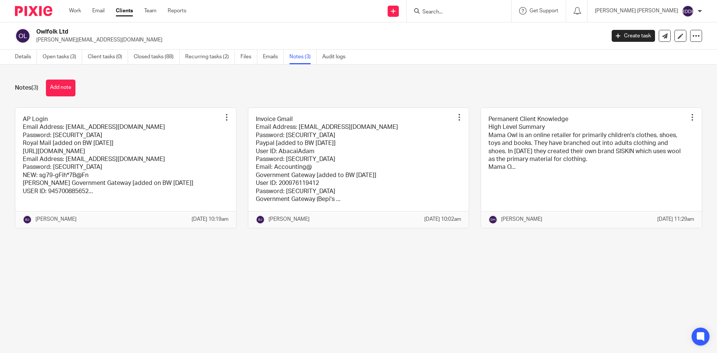
click at [457, 14] on input "Search" at bounding box center [455, 12] width 67 height 7
type input "cult mia"
click at [475, 46] on link at bounding box center [466, 46] width 93 height 11
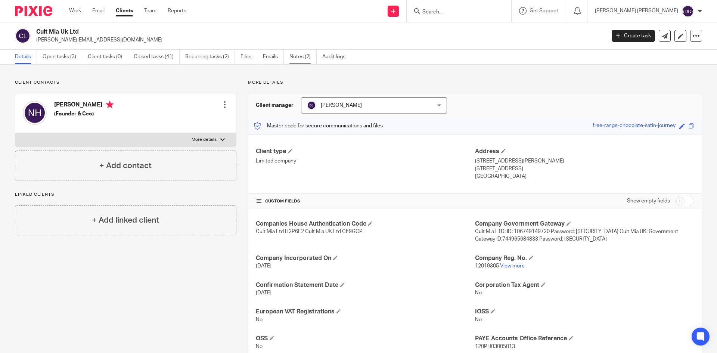
click at [304, 58] on link "Notes (2)" at bounding box center [302, 57] width 27 height 15
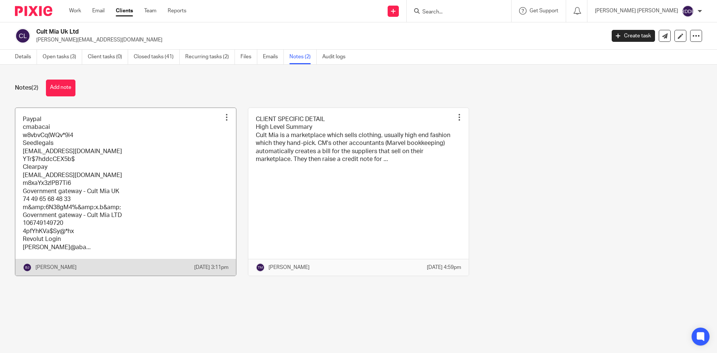
click at [158, 195] on link at bounding box center [125, 192] width 221 height 168
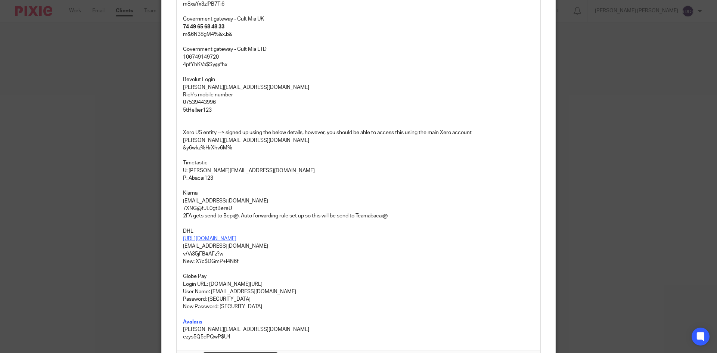
scroll to position [187, 0]
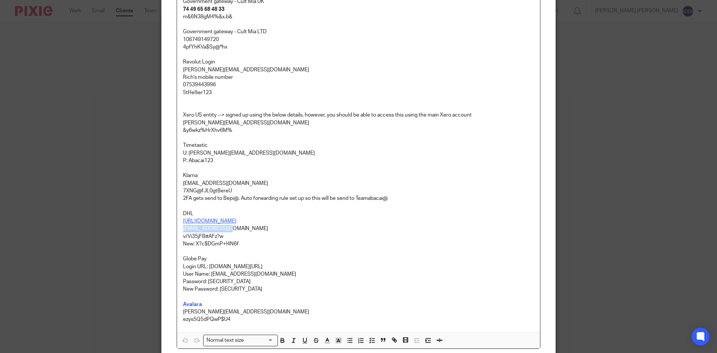
drag, startPoint x: 178, startPoint y: 229, endPoint x: 234, endPoint y: 229, distance: 55.6
click at [234, 229] on div "Paypal cmabacai w8vbvCq(WQv*9i4 Seedlegals bepi@abacai.co.uk YTr$7hddcCEX5b$ Cl…" at bounding box center [358, 113] width 363 height 439
copy p "bepi@abacai.co.uk"
click at [366, 234] on p "v/Vi35jFB#AFz?w" at bounding box center [358, 236] width 351 height 7
click at [249, 245] on p "New: X?c$DGmP+!4N6f" at bounding box center [358, 243] width 351 height 7
